Goal: Task Accomplishment & Management: Manage account settings

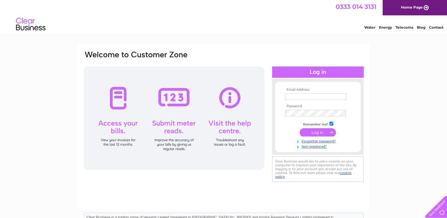
type input "ivor-henderson@supanet.com"
click at [317, 133] on input "submit" at bounding box center [318, 132] width 36 height 8
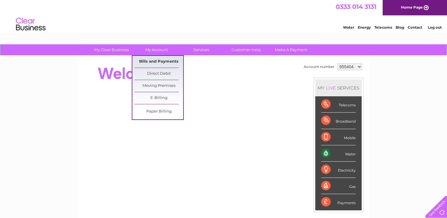
click at [158, 61] on link "Bills and Payments" at bounding box center [158, 62] width 49 height 12
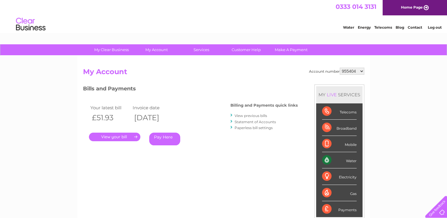
click at [119, 135] on link "." at bounding box center [114, 137] width 51 height 9
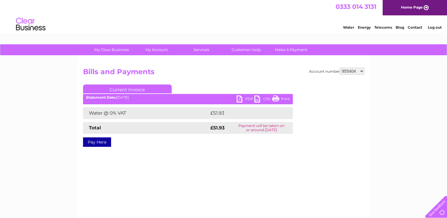
click at [275, 99] on link "Print" at bounding box center [281, 99] width 18 height 9
drag, startPoint x: 361, startPoint y: 71, endPoint x: 378, endPoint y: 64, distance: 18.5
click at [378, 64] on div "My Clear Business Login Details My Details My Preferences Link Account My Accou…" at bounding box center [223, 183] width 447 height 278
click at [362, 69] on select "955404 1127466" at bounding box center [352, 71] width 25 height 7
select select "1127466"
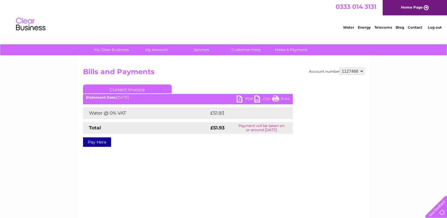
click at [340, 68] on select "955404 1127466" at bounding box center [352, 71] width 25 height 7
click at [276, 97] on link "Print" at bounding box center [281, 99] width 18 height 9
